Goal: Navigation & Orientation: Find specific page/section

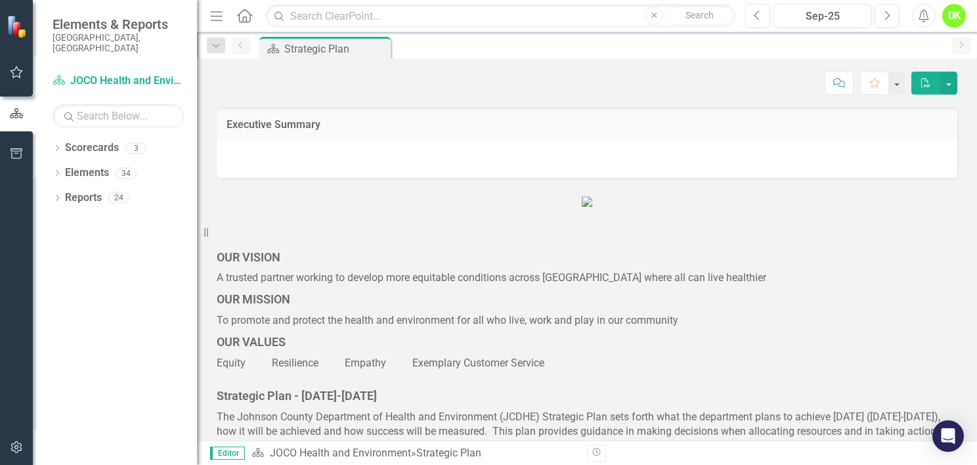
click at [56, 145] on div "Dropdown Scorecards 3" at bounding box center [125, 149] width 145 height 25
click at [54, 145] on div "Dropdown" at bounding box center [57, 150] width 9 height 11
click at [63, 169] on icon "Dropdown" at bounding box center [64, 173] width 10 height 8
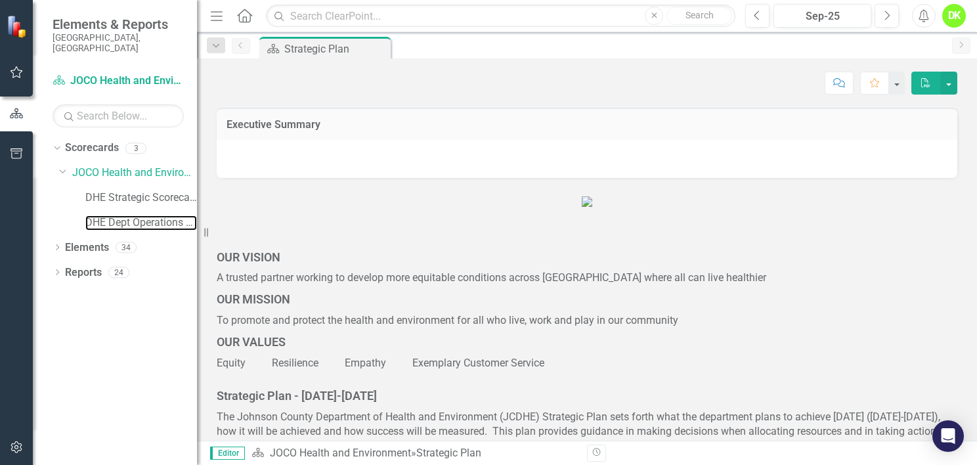
click at [121, 215] on link "DHE Dept Operations PM Scorecard" at bounding box center [141, 222] width 112 height 15
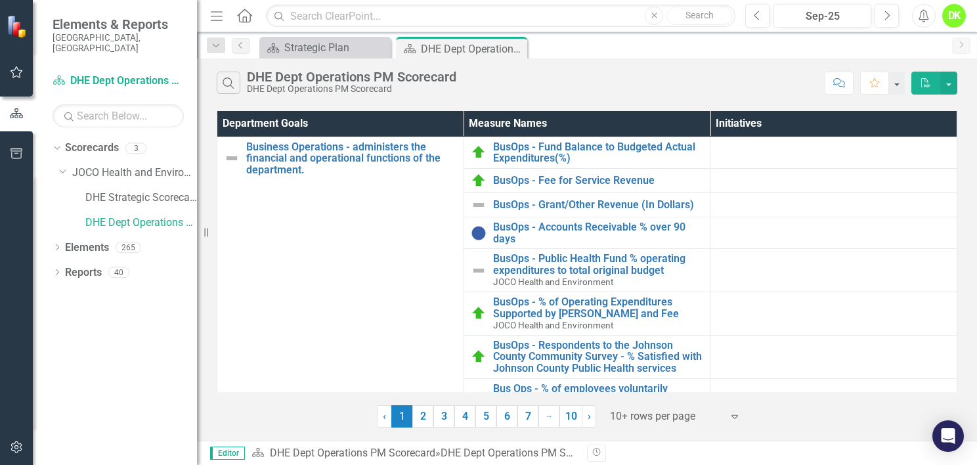
click at [446, 420] on link "3" at bounding box center [444, 416] width 21 height 22
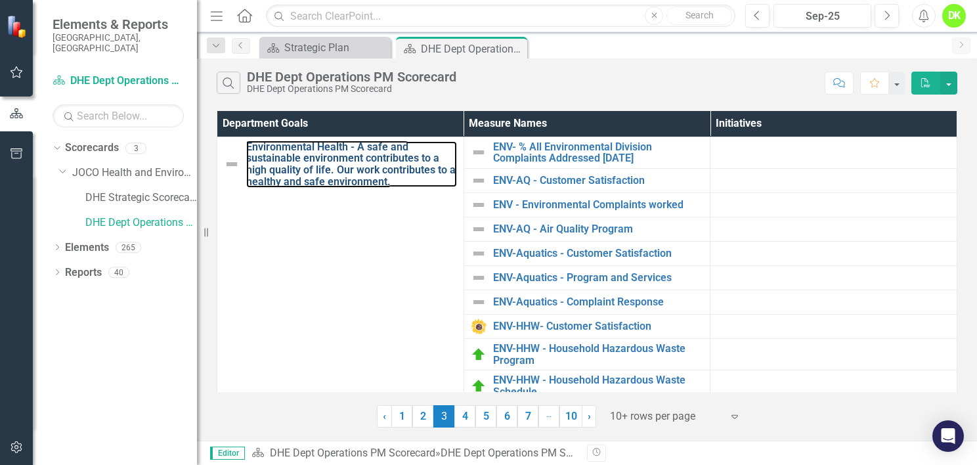
click at [373, 160] on link "Environmental Health - A safe and sustainable environment contributes to a high…" at bounding box center [351, 164] width 211 height 46
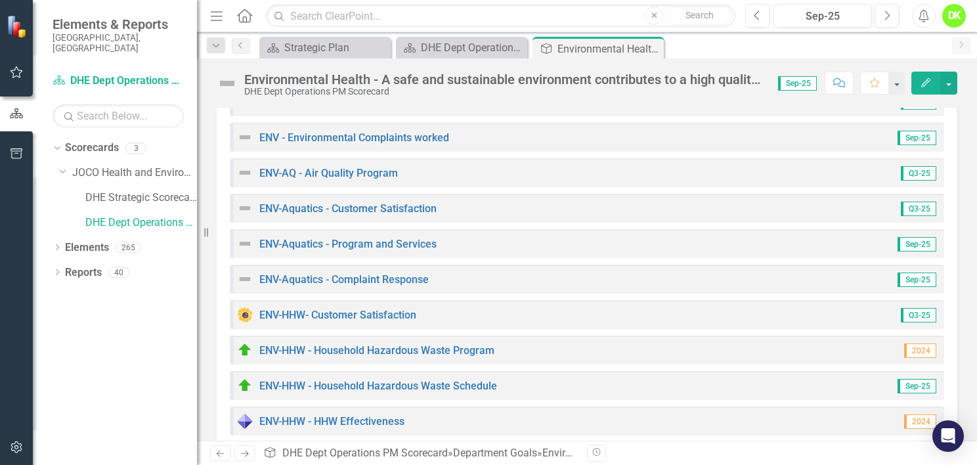
scroll to position [275, 0]
click at [378, 244] on link "ENV-Aquatics - Program and Services" at bounding box center [347, 243] width 177 height 12
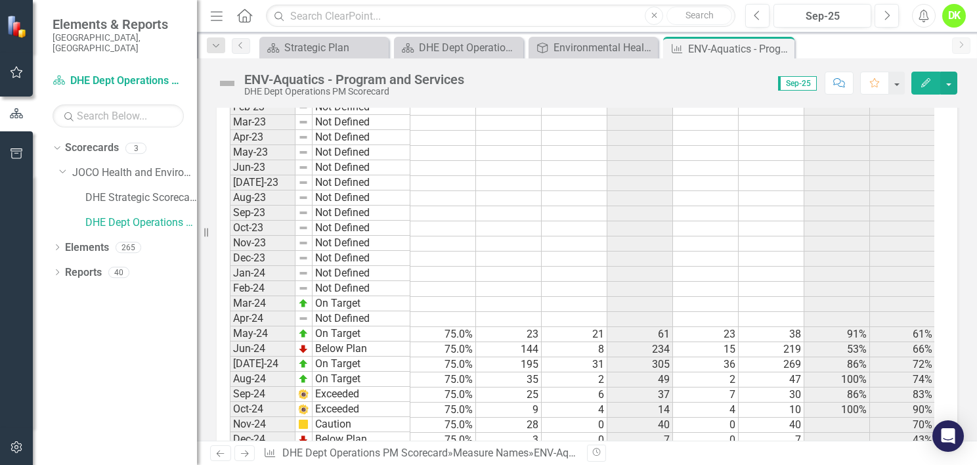
scroll to position [1424, 0]
